Goal: Book appointment/travel/reservation

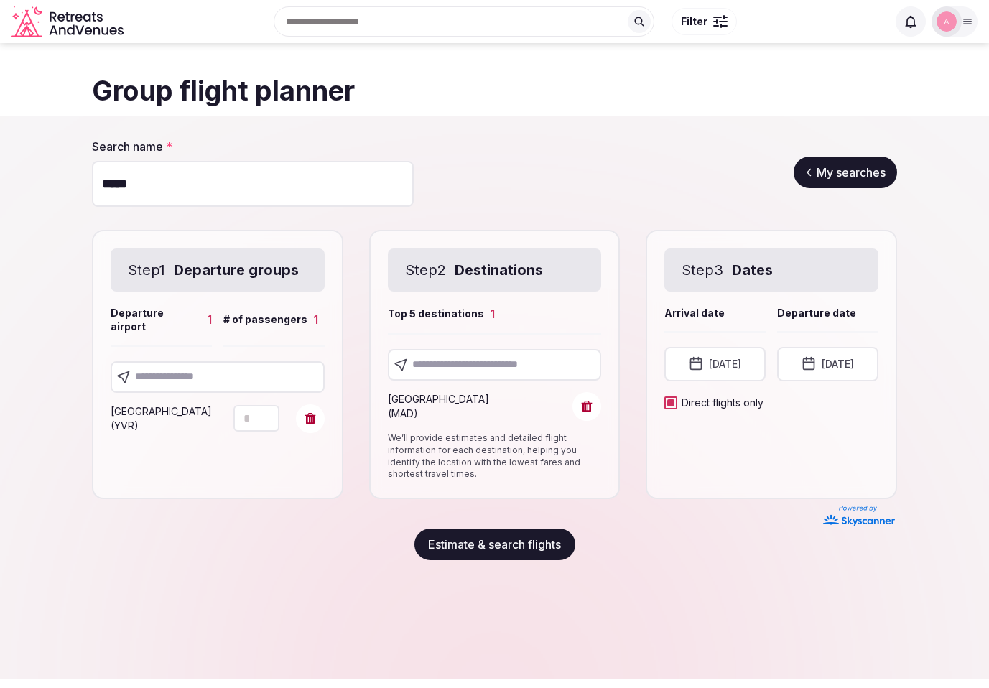
click at [268, 406] on icon "Increment" at bounding box center [267, 411] width 11 height 11
type input "*"
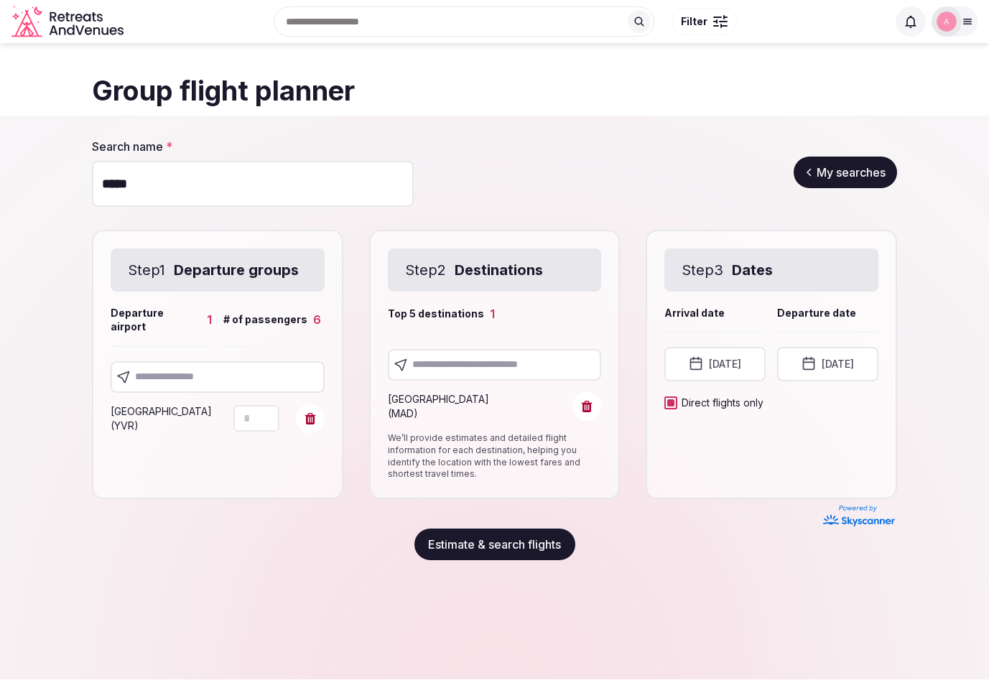
click at [268, 406] on icon "Increment" at bounding box center [267, 411] width 11 height 11
click at [455, 370] on input "text" at bounding box center [495, 365] width 214 height 32
click at [536, 551] on button "Estimate & search flights" at bounding box center [494, 544] width 161 height 32
click at [528, 541] on button "Estimate & search flights" at bounding box center [494, 544] width 161 height 32
